Goal: Check status: Check status

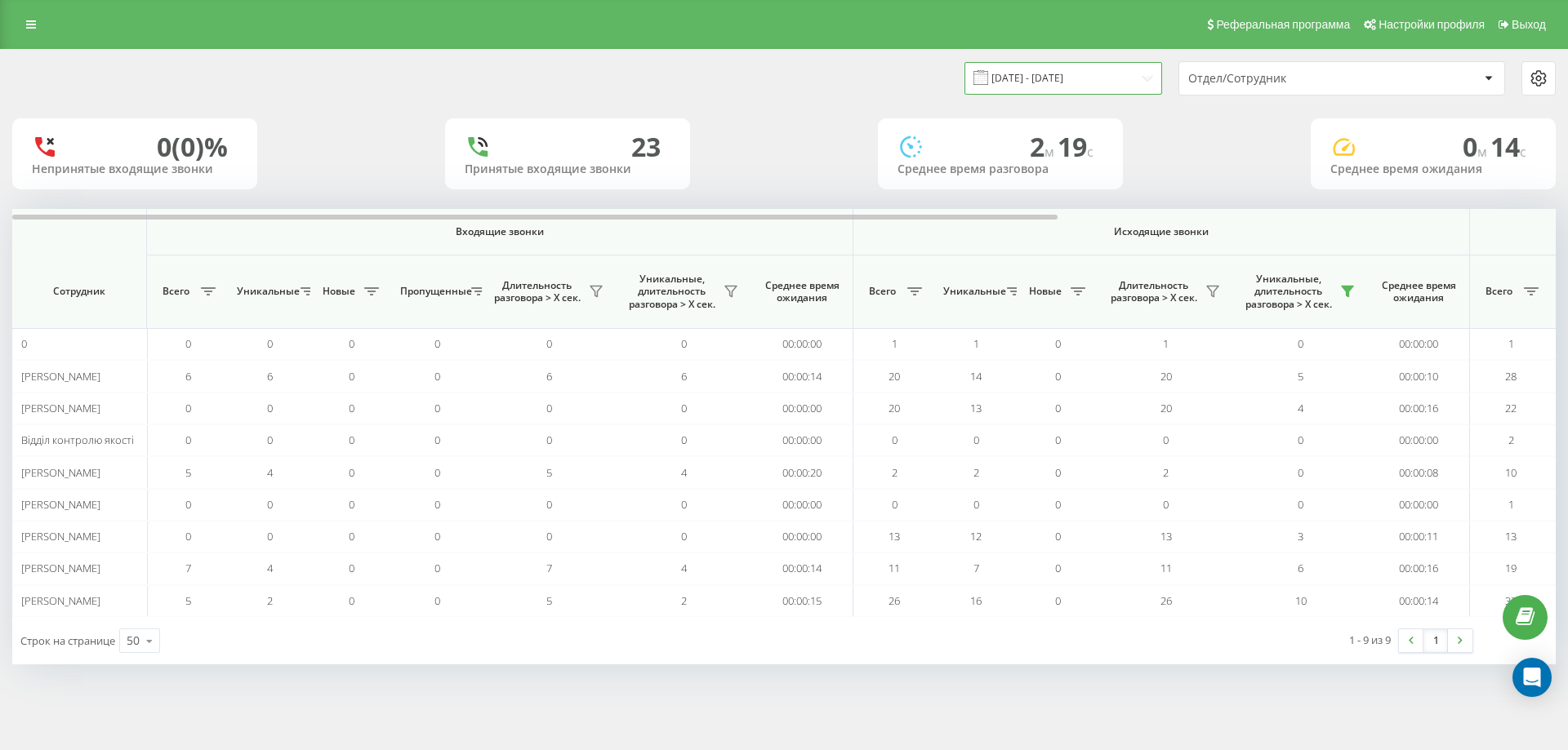
drag, startPoint x: 1149, startPoint y: 81, endPoint x: 1144, endPoint y: 93, distance: 13.0
click at [1149, 81] on input "19.09.2025 - 19.09.2025" at bounding box center [1063, 78] width 197 height 32
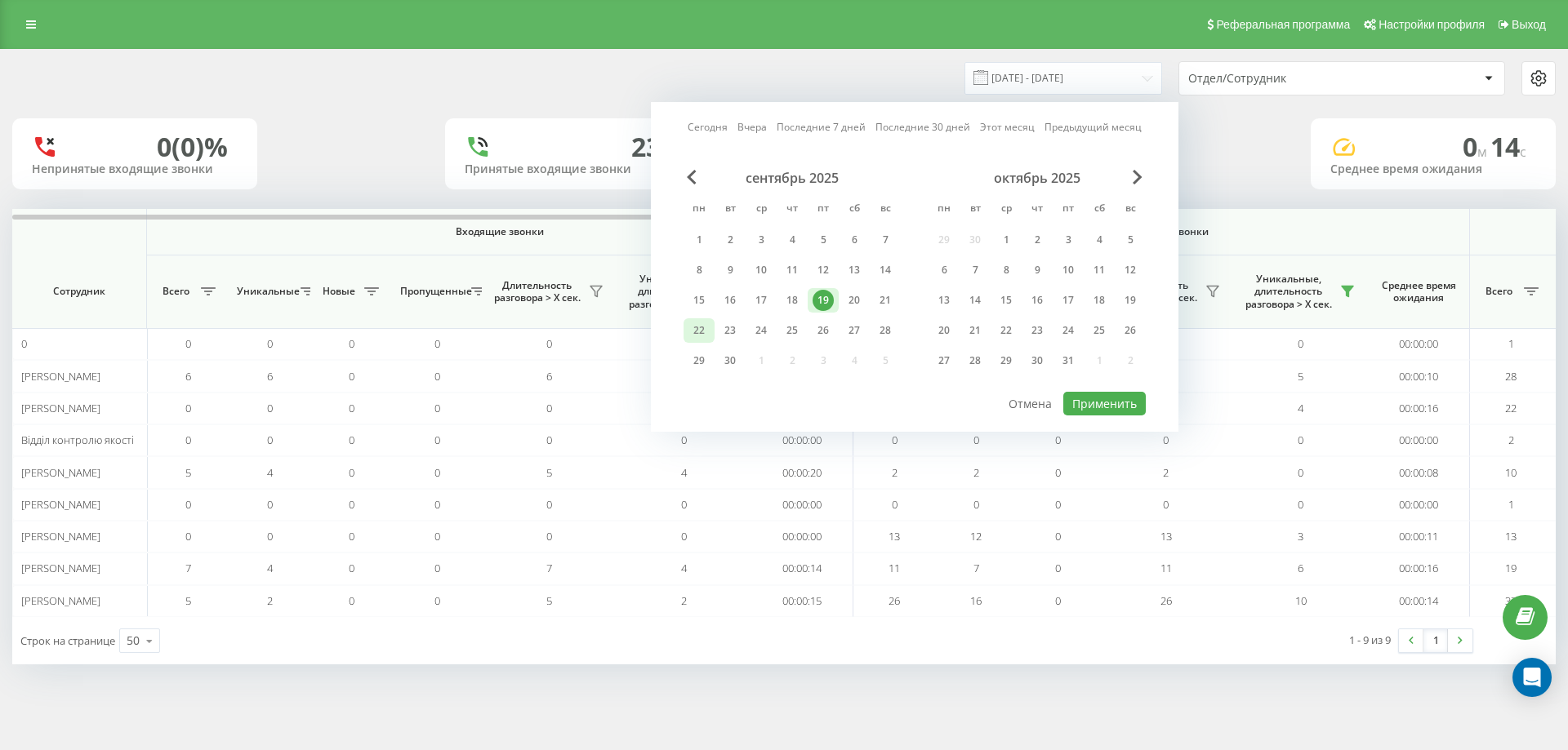
click at [690, 324] on div "22" at bounding box center [699, 330] width 21 height 21
click at [1106, 403] on button "Применить" at bounding box center [1104, 403] width 82 height 24
type input "[DATE] - [DATE]"
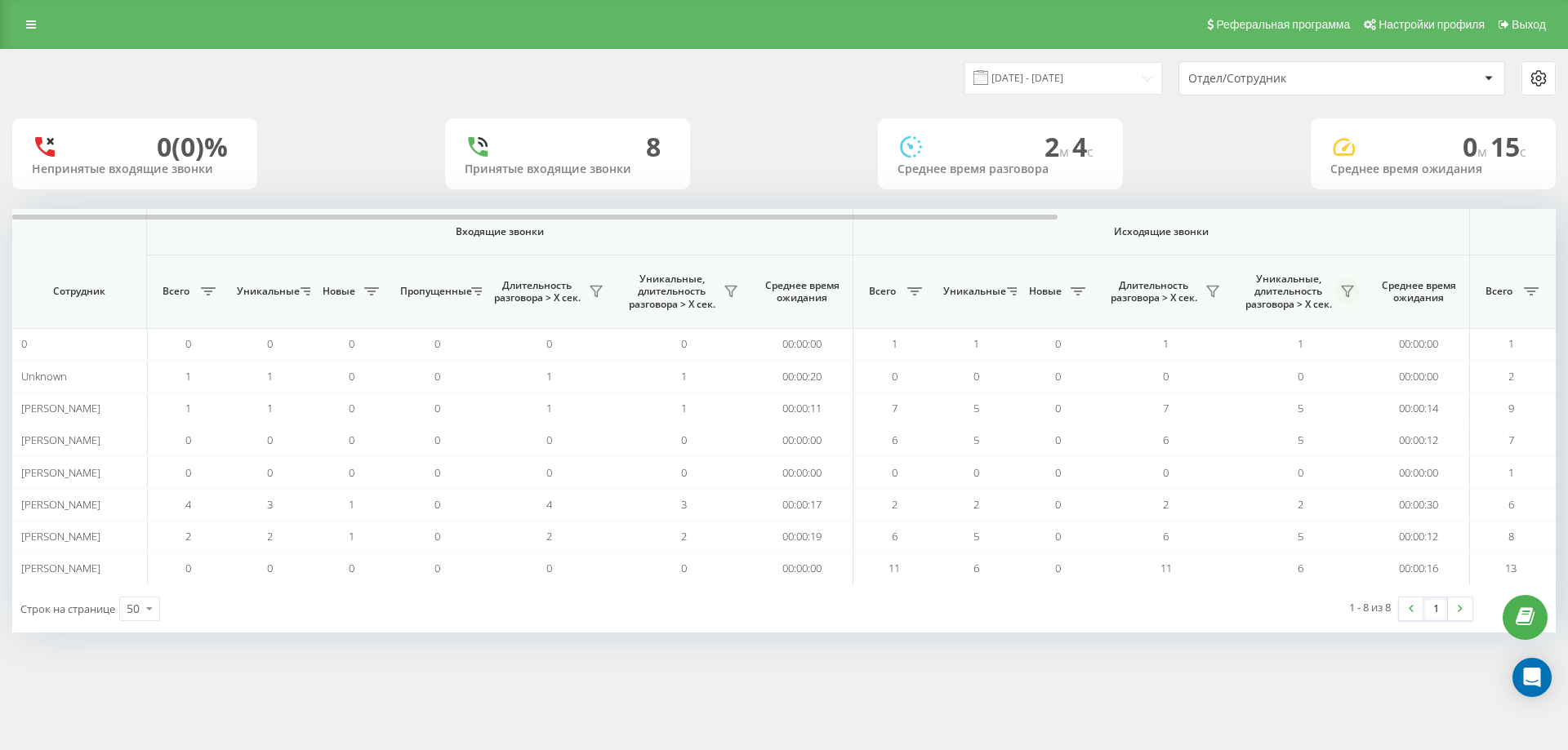
click at [1342, 284] on button at bounding box center [1347, 292] width 25 height 26
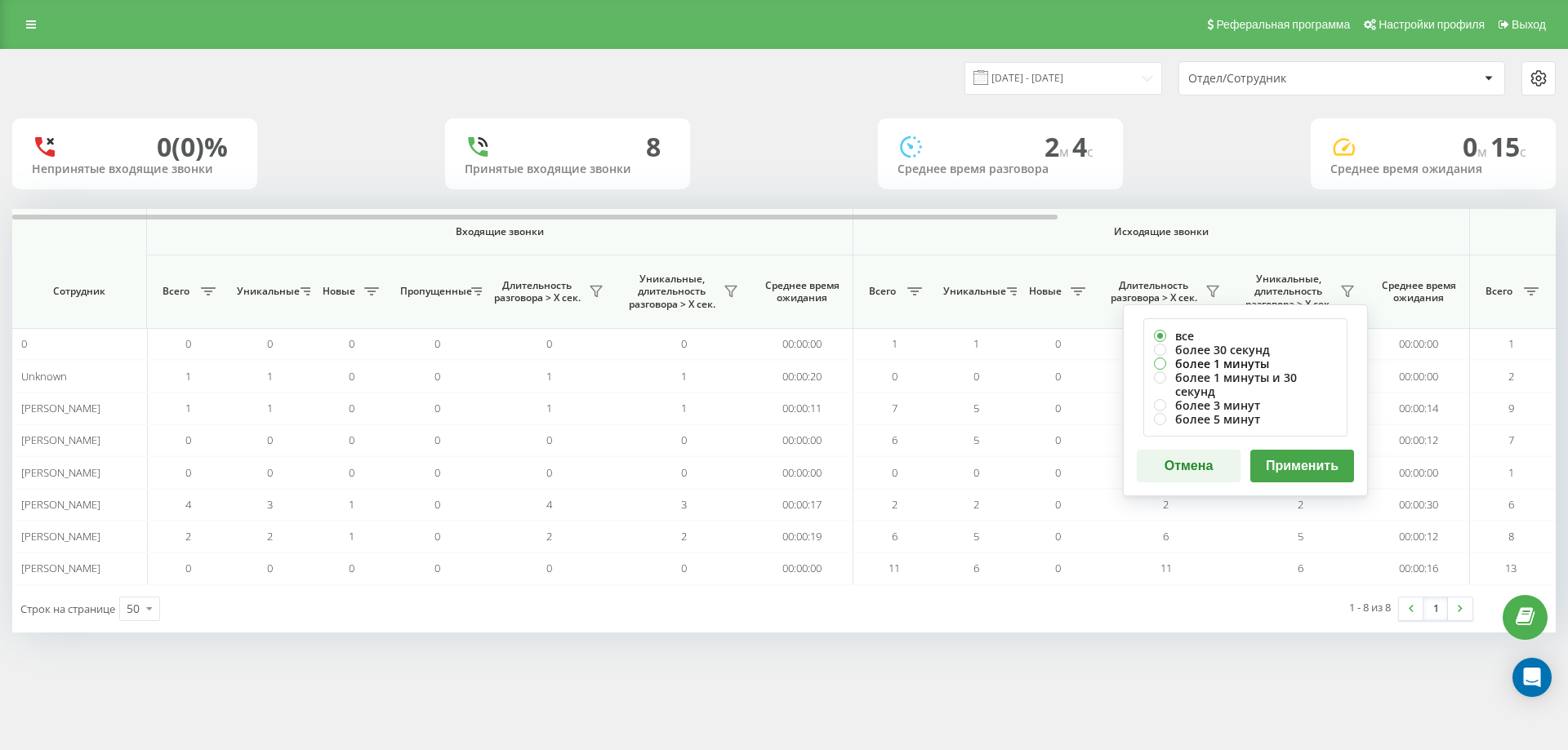
click at [1256, 364] on label "более 1 минуты" at bounding box center [1245, 363] width 183 height 14
radio input "true"
click at [1289, 450] on button "Применить" at bounding box center [1302, 466] width 104 height 33
